Goal: Navigation & Orientation: Understand site structure

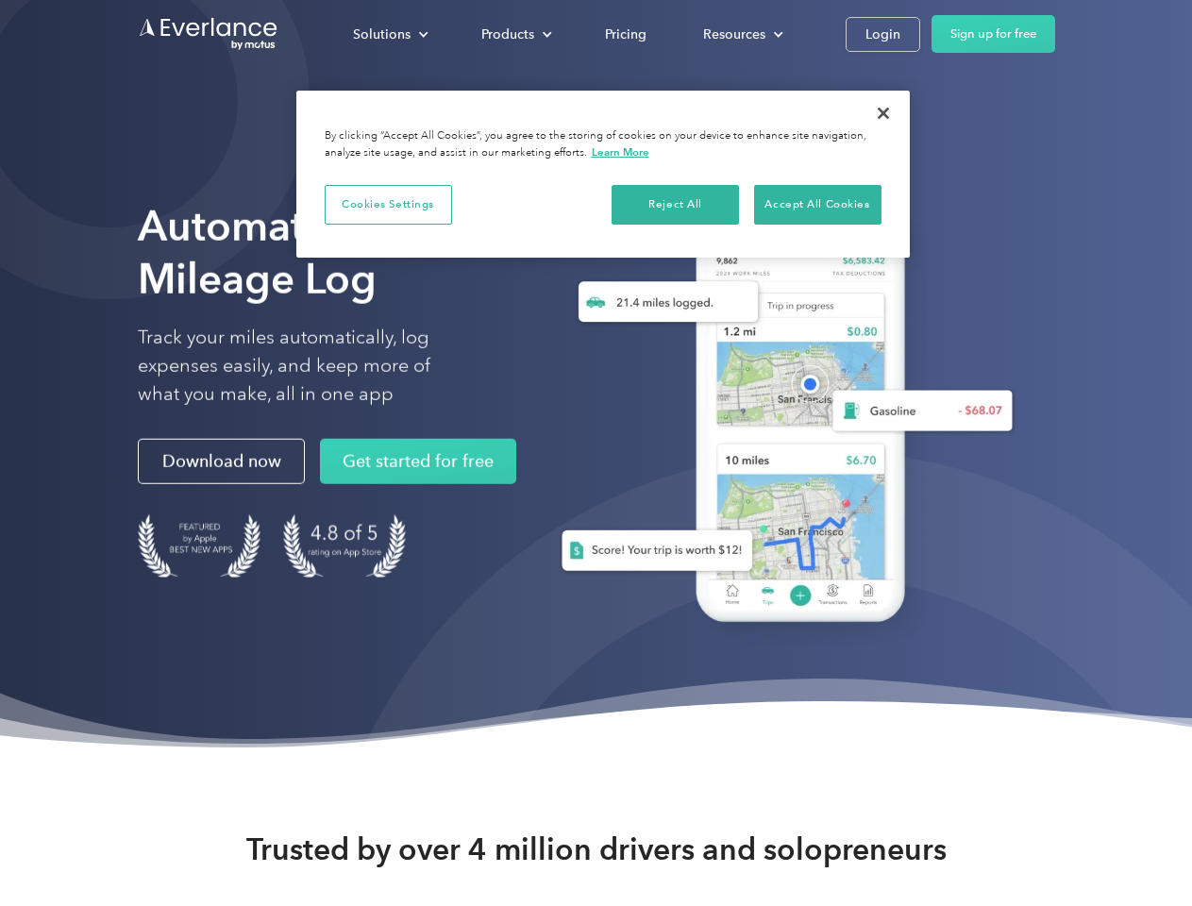
click at [390, 34] on div "Solutions" at bounding box center [382, 35] width 58 height 24
click at [514, 34] on div "Products" at bounding box center [507, 35] width 53 height 24
click at [741, 34] on div "Resources" at bounding box center [734, 35] width 62 height 24
click at [388, 204] on button "Cookies Settings" at bounding box center [388, 205] width 127 height 40
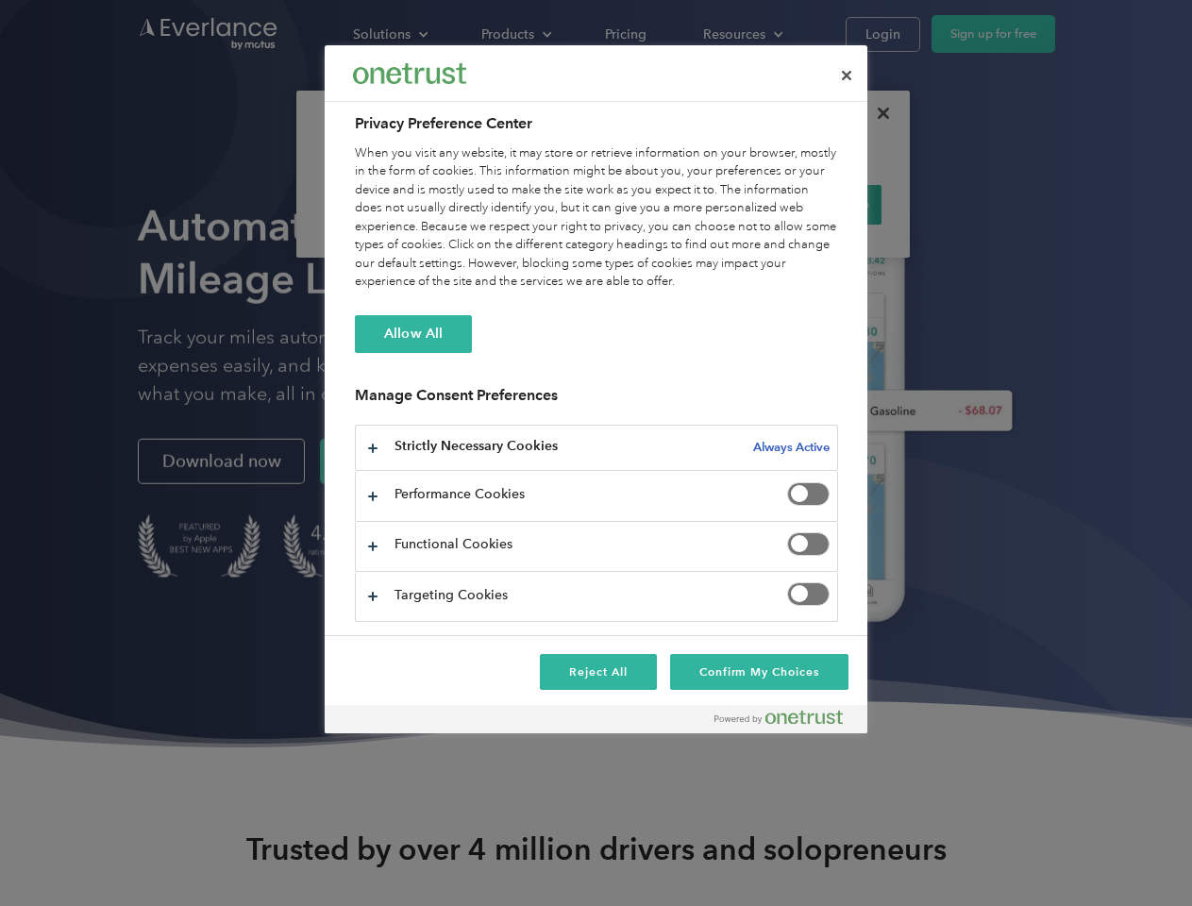
click at [676, 204] on div "When you visit any website, it may store or retrieve information on your browse…" at bounding box center [596, 217] width 483 height 147
click at [817, 204] on div "When you visit any website, it may store or retrieve information on your browse…" at bounding box center [596, 217] width 483 height 147
click at [883, 113] on div at bounding box center [596, 453] width 1192 height 906
